Goal: Information Seeking & Learning: Learn about a topic

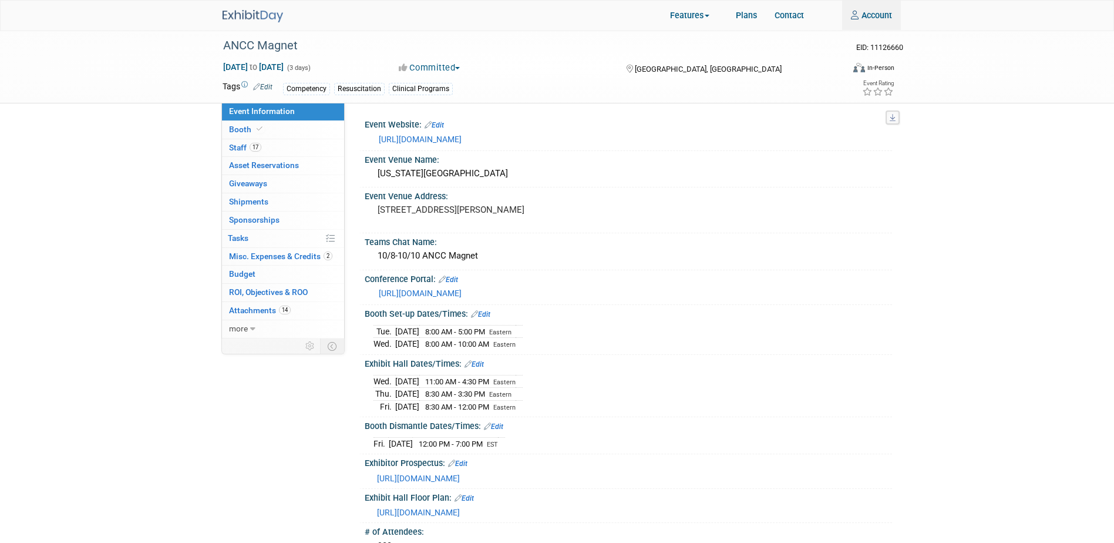
type input "olivia.christopher@healthstream.com"
click at [168, 73] on div "ANCC Magnet EID: 11126660 Oct 8, 2025 to Oct 10, 2025 (3 days) Oct 8, 2025 to O…" at bounding box center [557, 66] width 1114 height 74
click at [240, 12] on img at bounding box center [253, 16] width 60 height 12
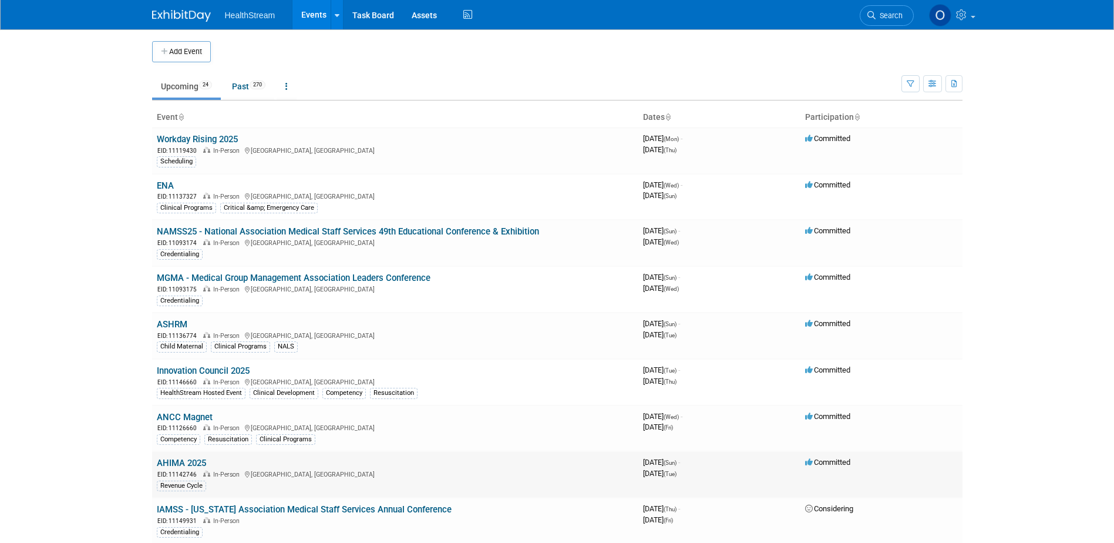
click at [186, 459] on link "AHIMA 2025" at bounding box center [181, 462] width 49 height 11
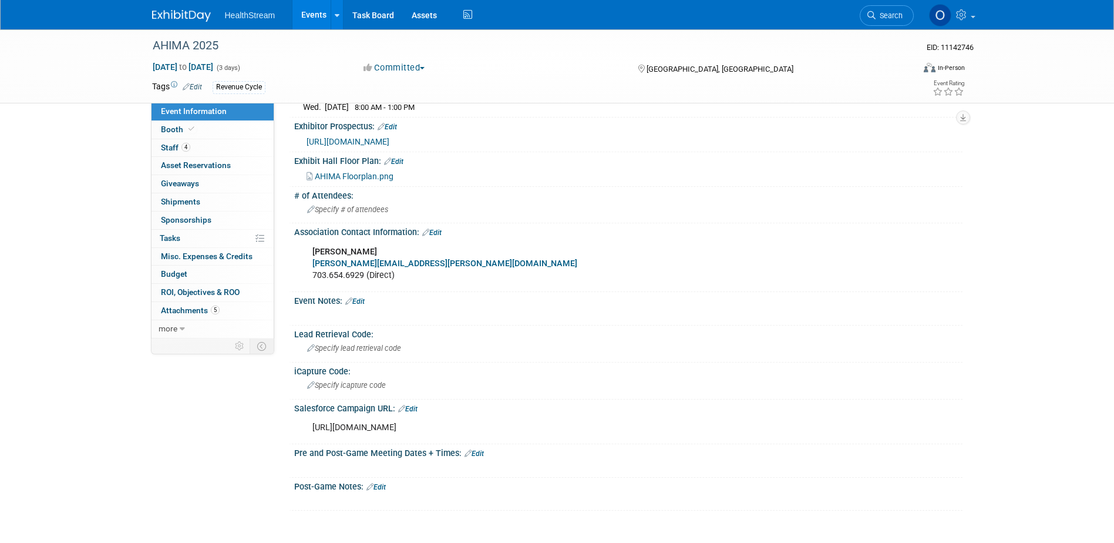
scroll to position [453, 0]
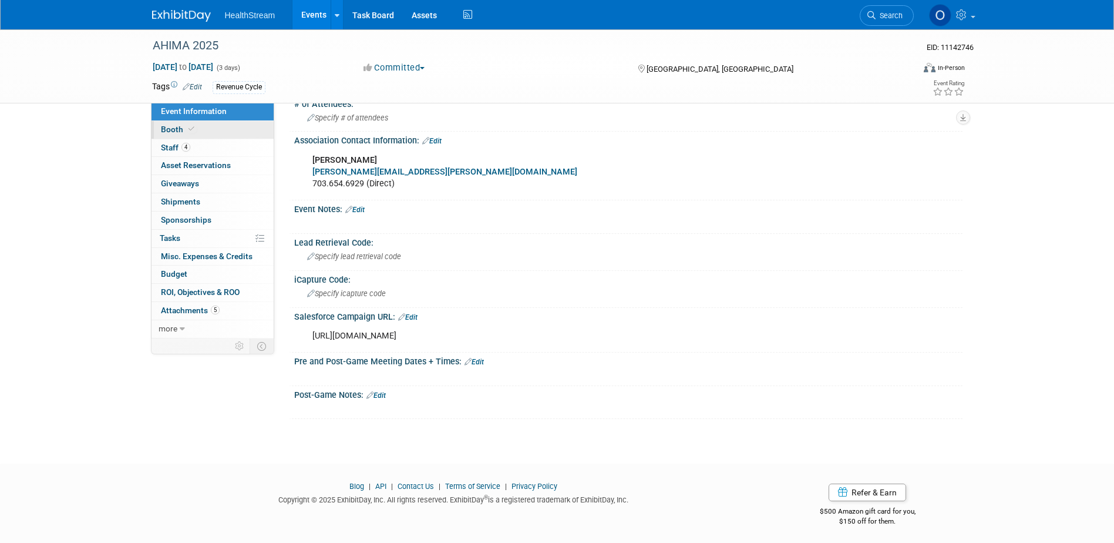
click at [203, 124] on link "Booth" at bounding box center [212, 130] width 122 height 18
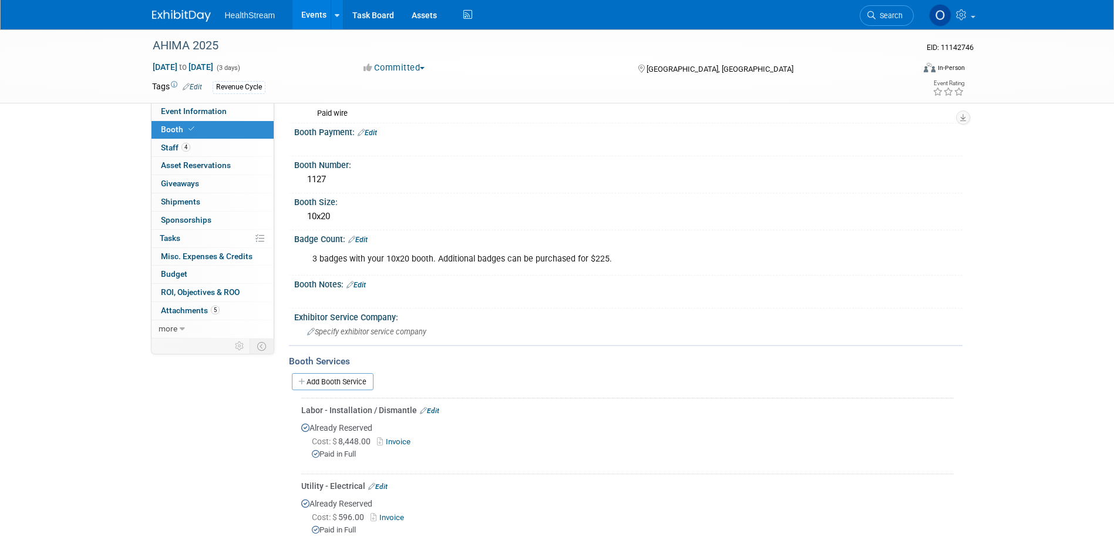
scroll to position [0, 0]
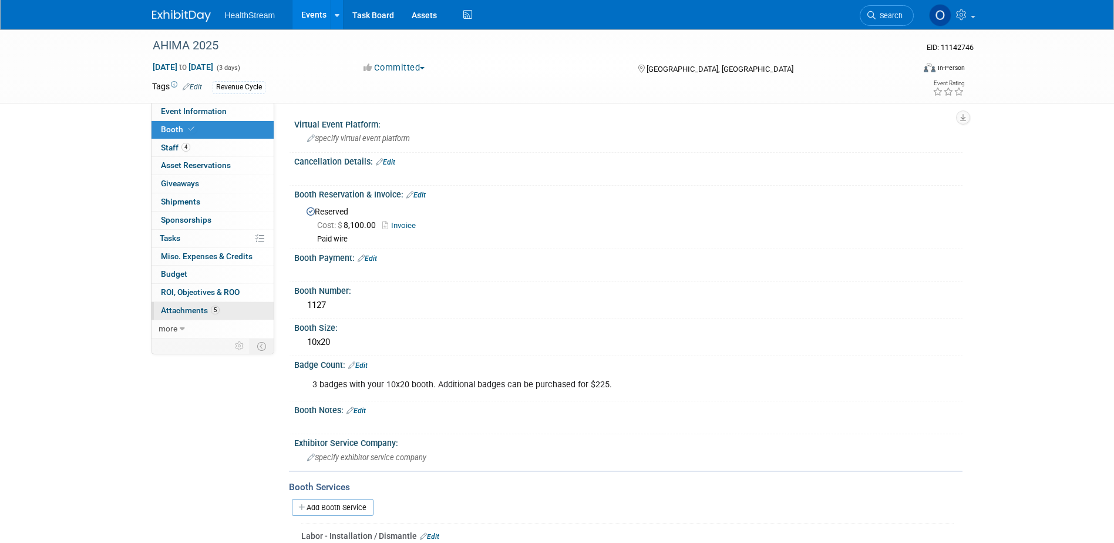
click at [203, 312] on span "Attachments 5" at bounding box center [190, 309] width 59 height 9
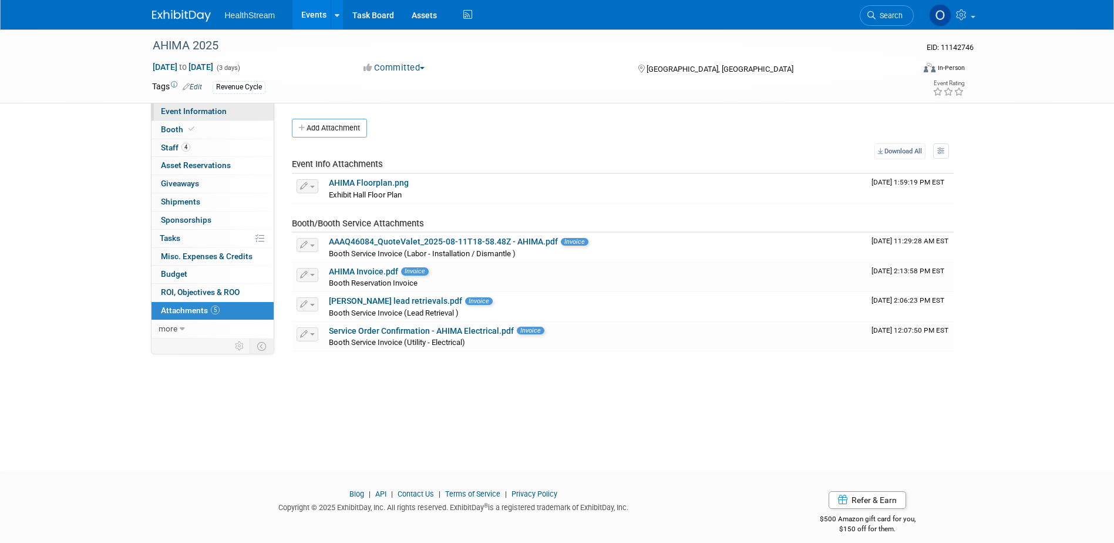
click at [210, 110] on span "Event Information" at bounding box center [194, 110] width 66 height 9
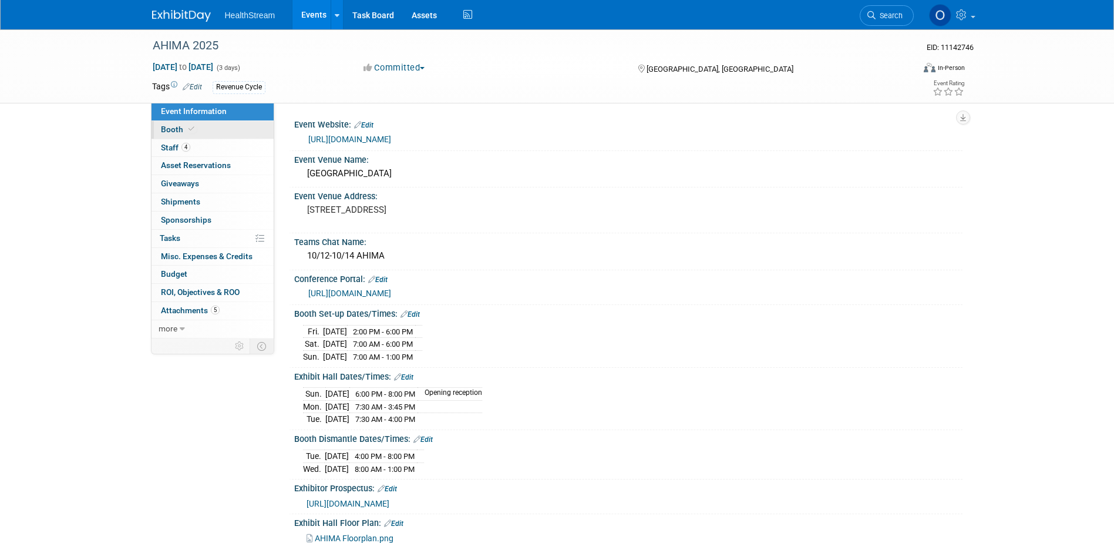
click at [210, 130] on link "Booth" at bounding box center [212, 130] width 122 height 18
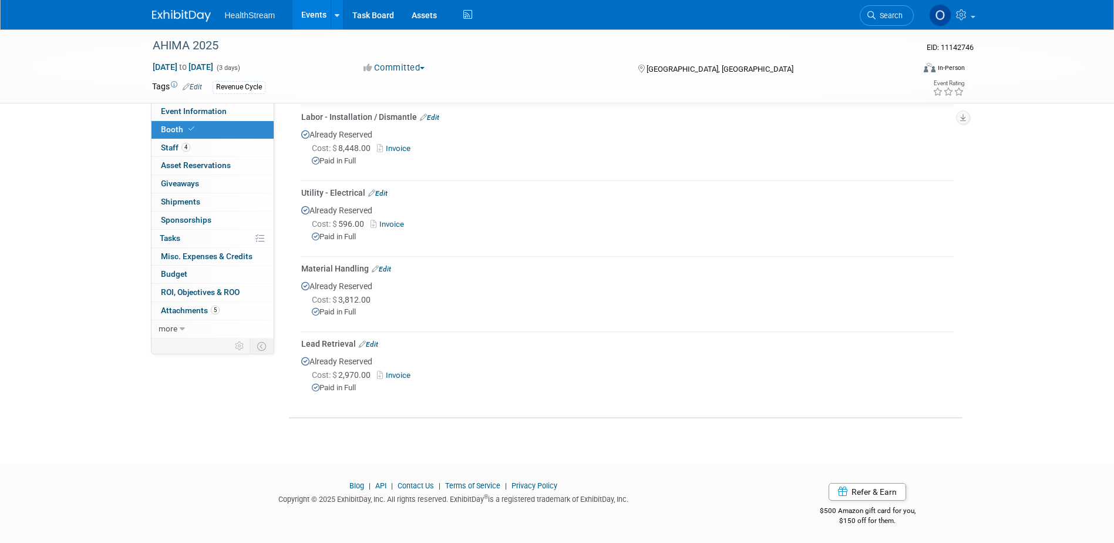
scroll to position [360, 0]
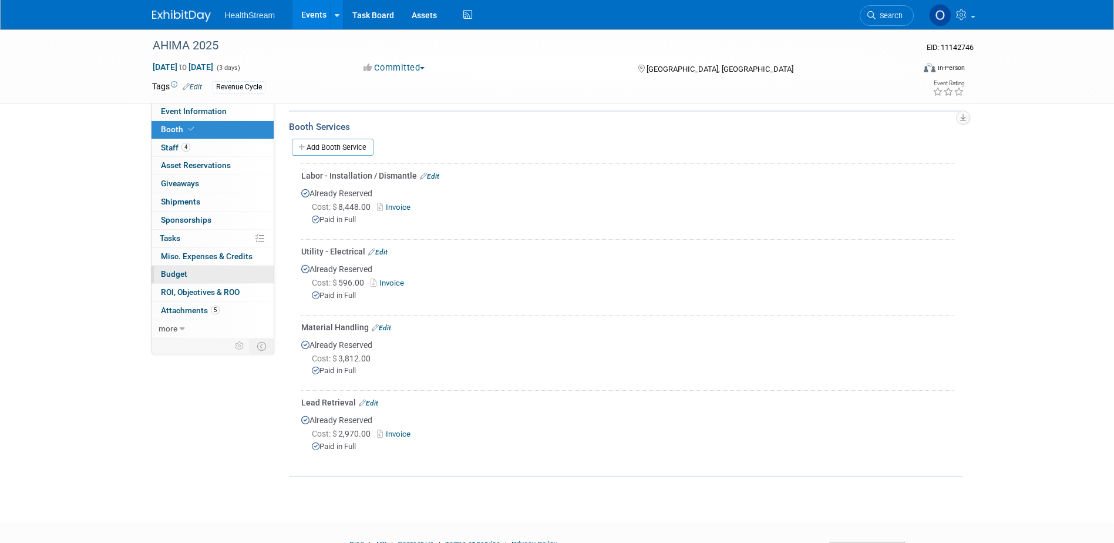
click at [192, 275] on link "Budget" at bounding box center [212, 274] width 122 height 18
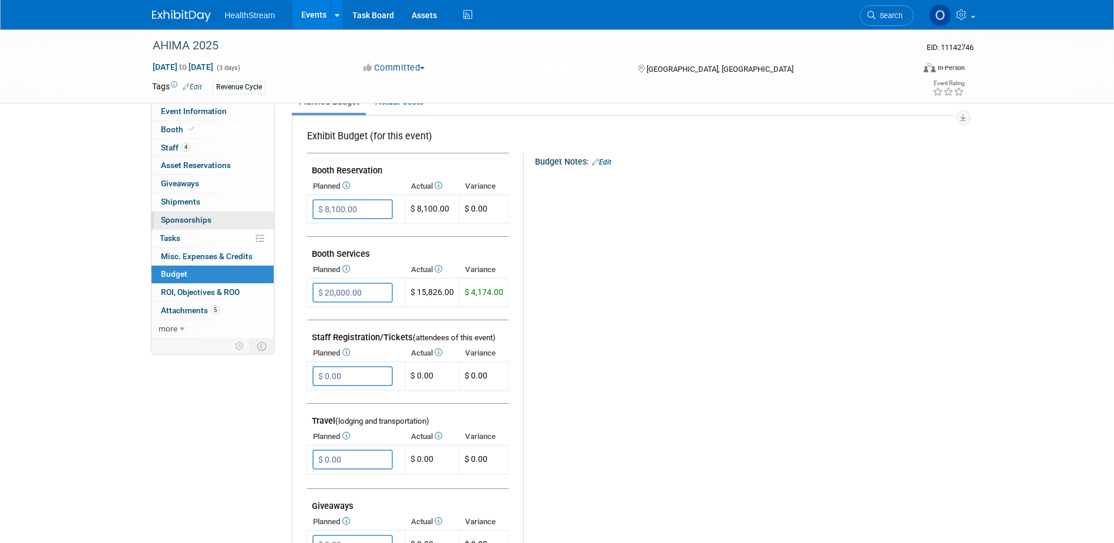
scroll to position [176, 0]
click at [205, 134] on link "Booth" at bounding box center [212, 130] width 122 height 18
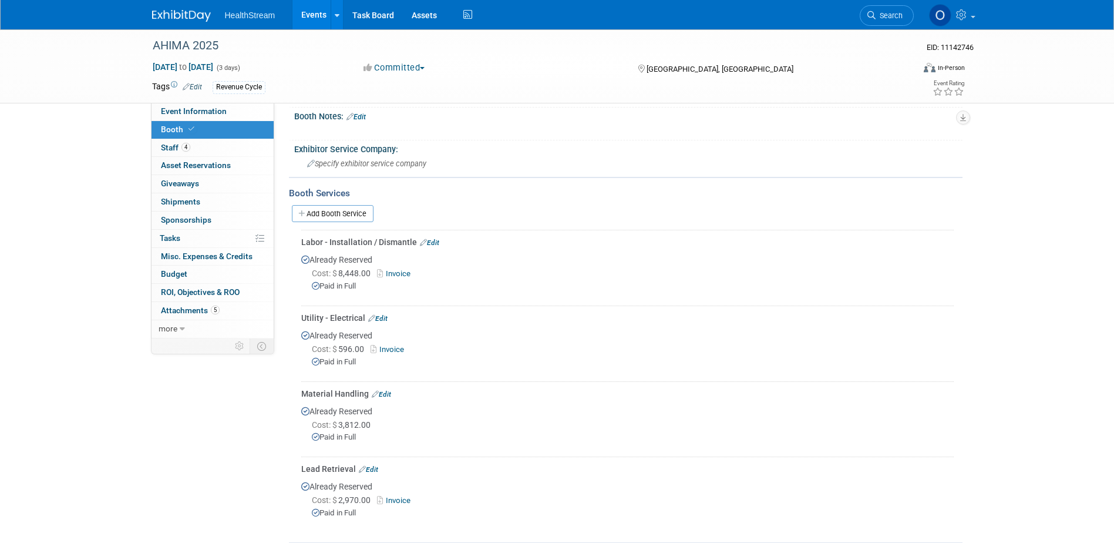
scroll to position [352, 0]
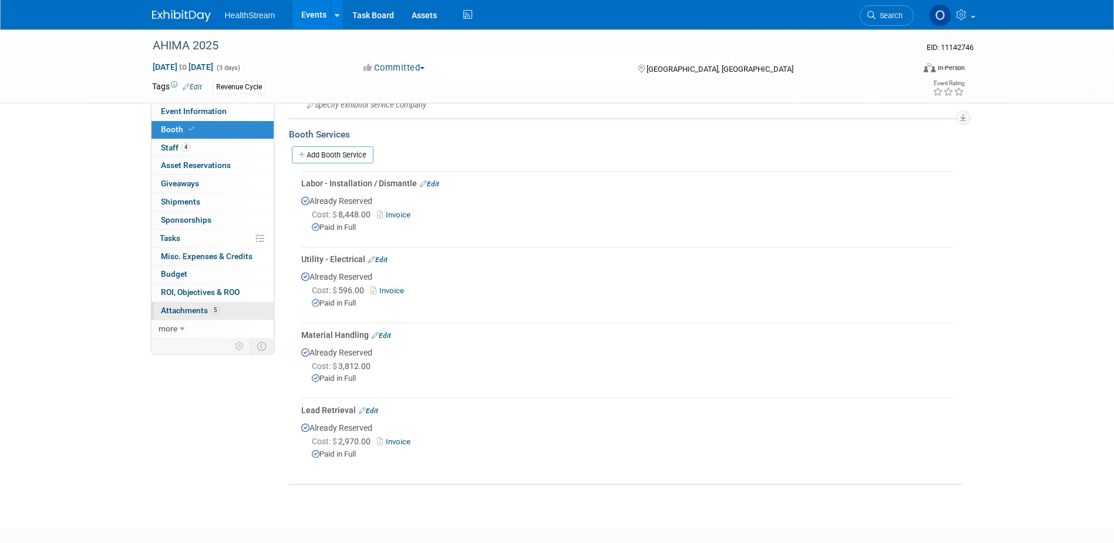
click at [186, 309] on span "Attachments 5" at bounding box center [190, 309] width 59 height 9
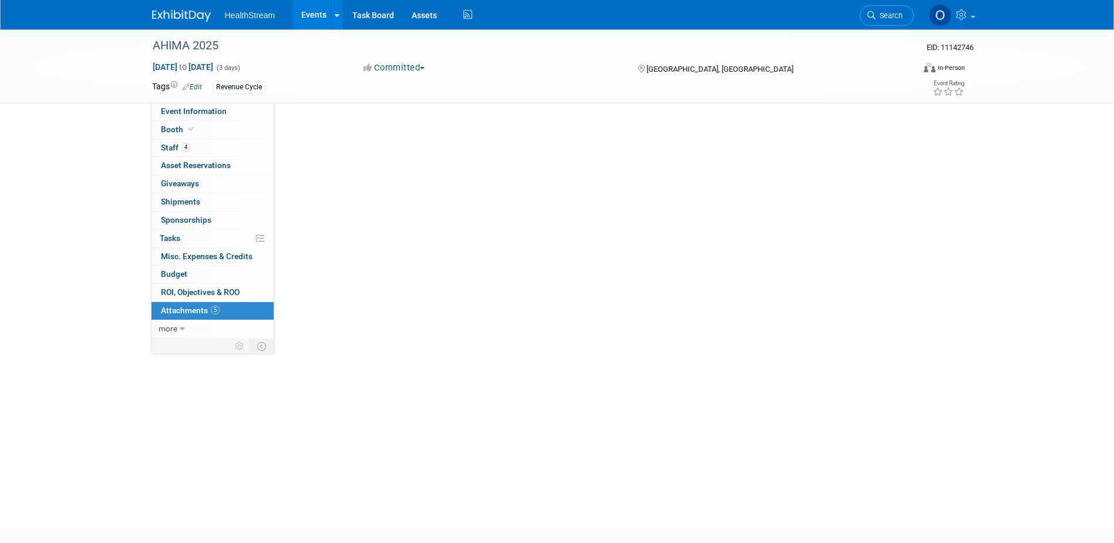
scroll to position [0, 0]
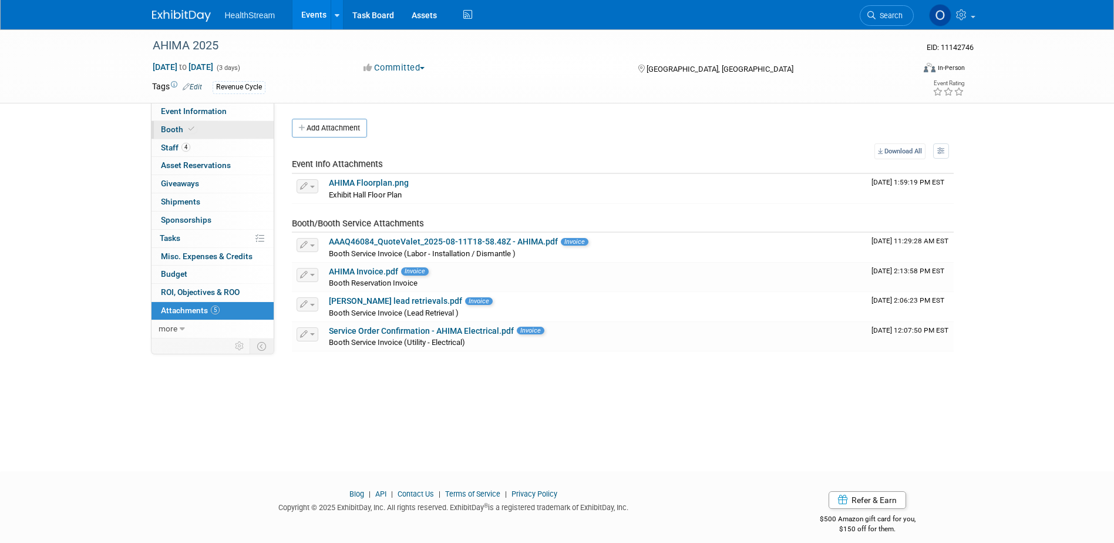
click at [220, 128] on link "Booth" at bounding box center [212, 130] width 122 height 18
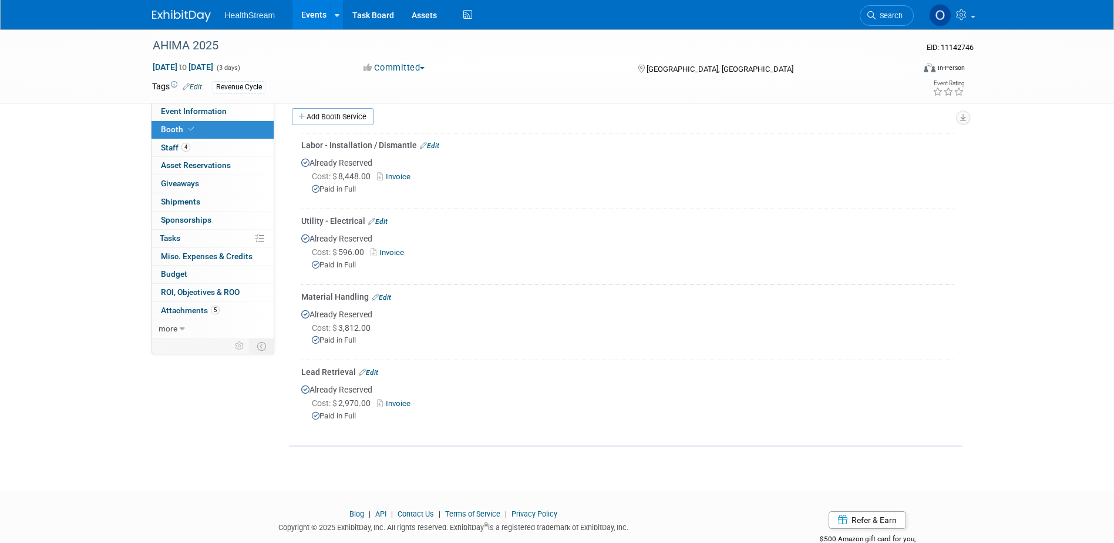
scroll to position [419, 0]
